Goal: Task Accomplishment & Management: Manage account settings

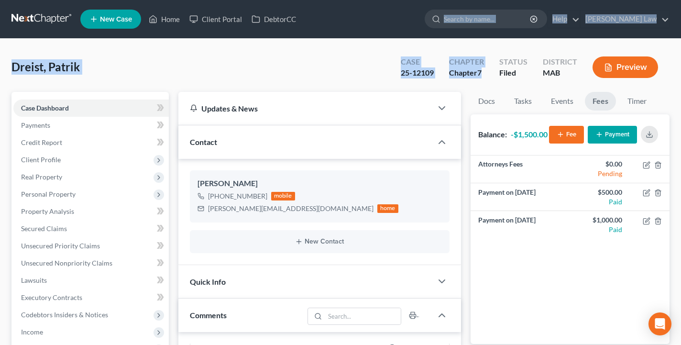
click at [514, 23] on input "search" at bounding box center [488, 19] width 88 height 18
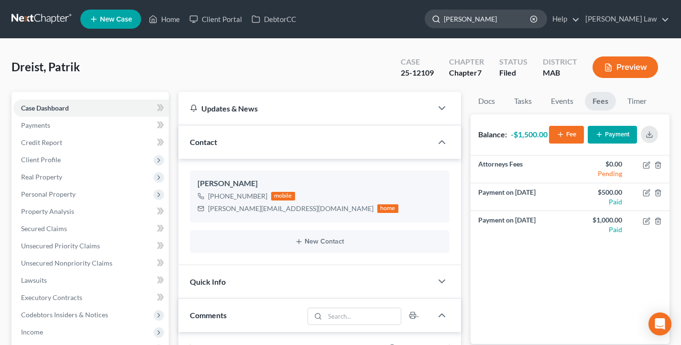
type input "[PERSON_NAME]"
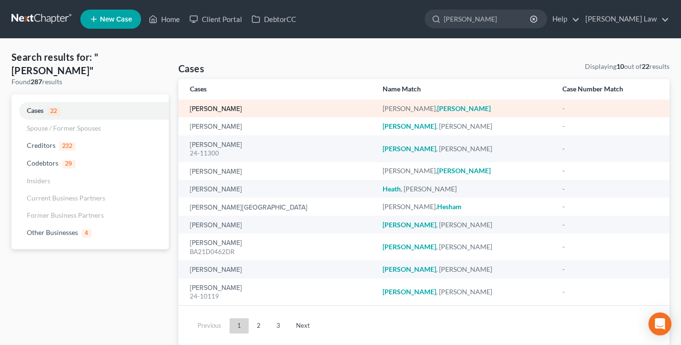
click at [222, 107] on link "[PERSON_NAME]" at bounding box center [216, 109] width 52 height 7
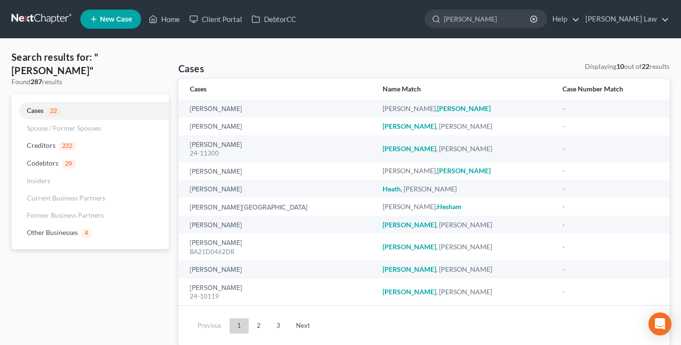
select select "0"
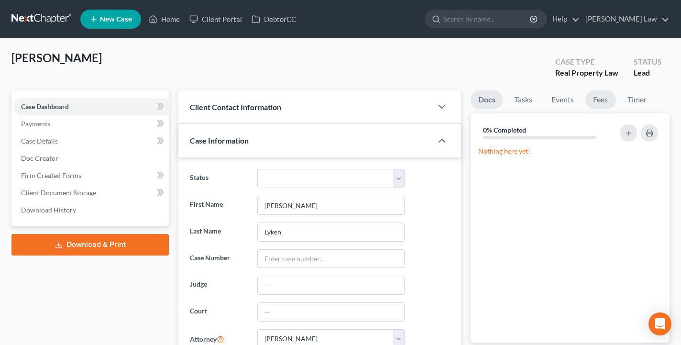
click at [595, 98] on link "Fees" at bounding box center [600, 99] width 31 height 19
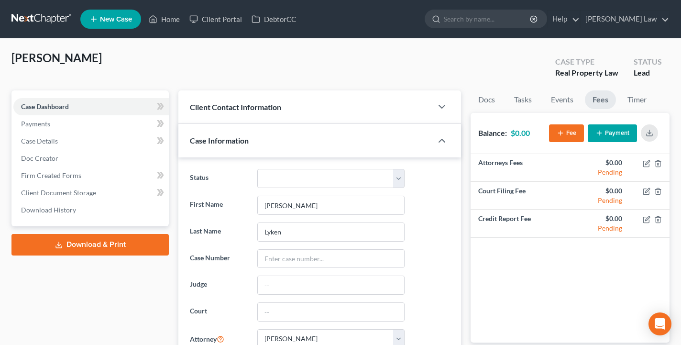
click at [608, 135] on button "Payment" at bounding box center [612, 133] width 49 height 18
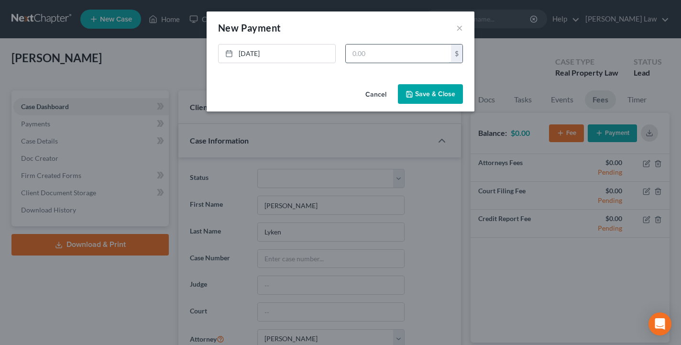
click at [383, 59] on input "text" at bounding box center [398, 53] width 105 height 18
type input "2,500"
click at [420, 91] on button "Save & Close" at bounding box center [430, 94] width 65 height 20
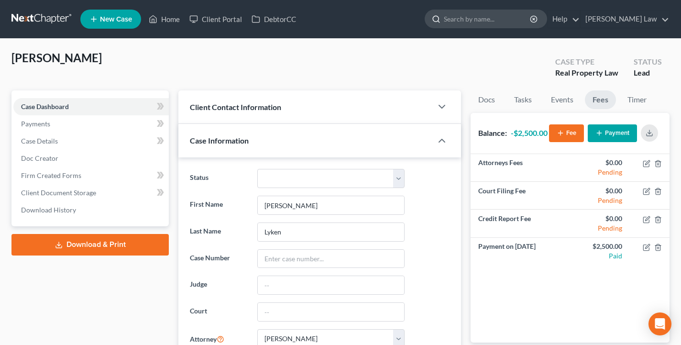
click at [531, 11] on input "search" at bounding box center [488, 19] width 88 height 18
type input "[PERSON_NAME]"
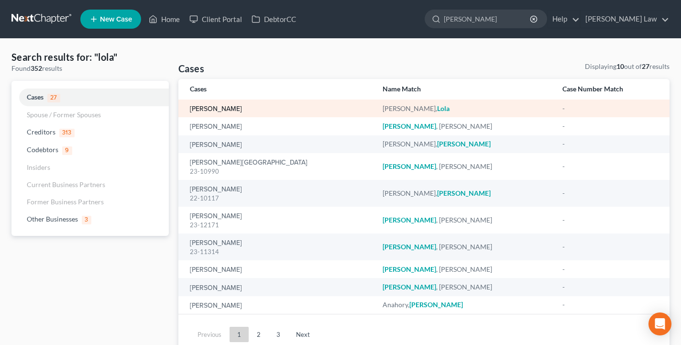
click at [211, 109] on link "[PERSON_NAME]" at bounding box center [216, 109] width 52 height 7
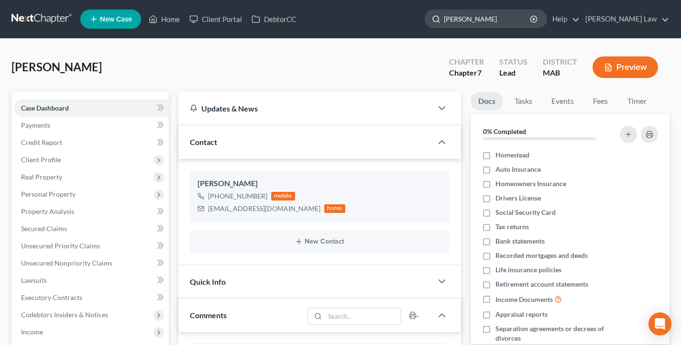
type input "[PERSON_NAME]"
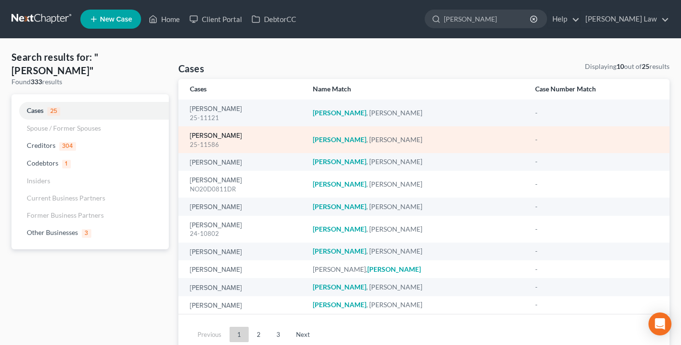
click at [222, 134] on link "[PERSON_NAME]" at bounding box center [216, 135] width 52 height 7
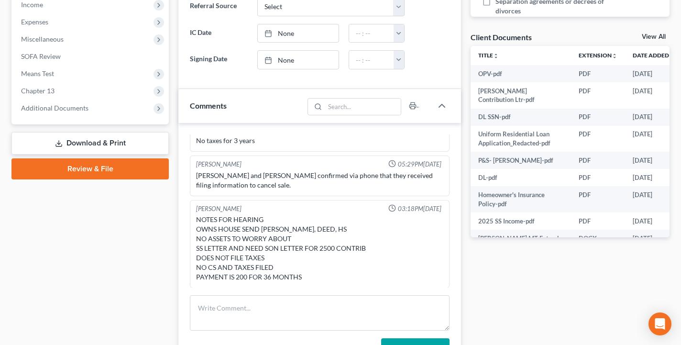
scroll to position [384, 0]
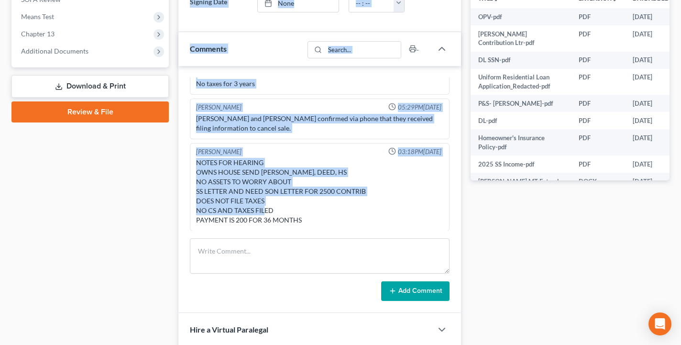
drag, startPoint x: 306, startPoint y: 282, endPoint x: 289, endPoint y: 210, distance: 74.2
click at [289, 210] on div "Updates & News × [US_STATE] District Notes Take a look at NextChapter's Distric…" at bounding box center [319, 78] width 283 height 740
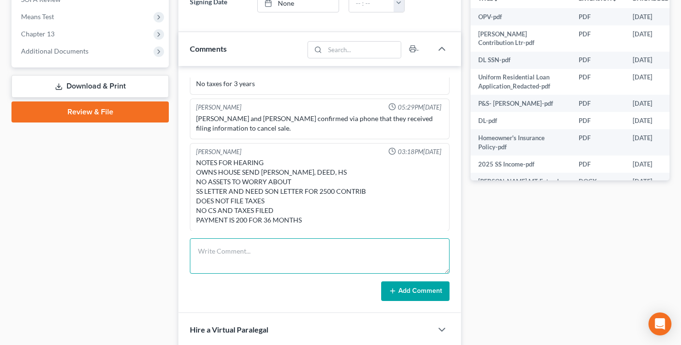
click at [258, 263] on textarea at bounding box center [320, 255] width 260 height 35
type textarea "[PERSON_NAME] 5084729316"
click at [407, 287] on button "Add Comment" at bounding box center [415, 291] width 68 height 20
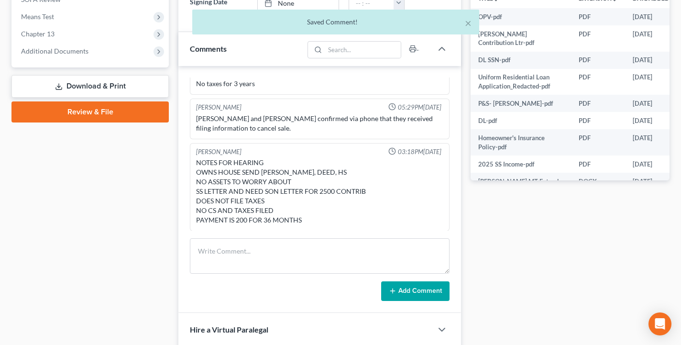
scroll to position [106, 0]
